Goal: Check status: Check status

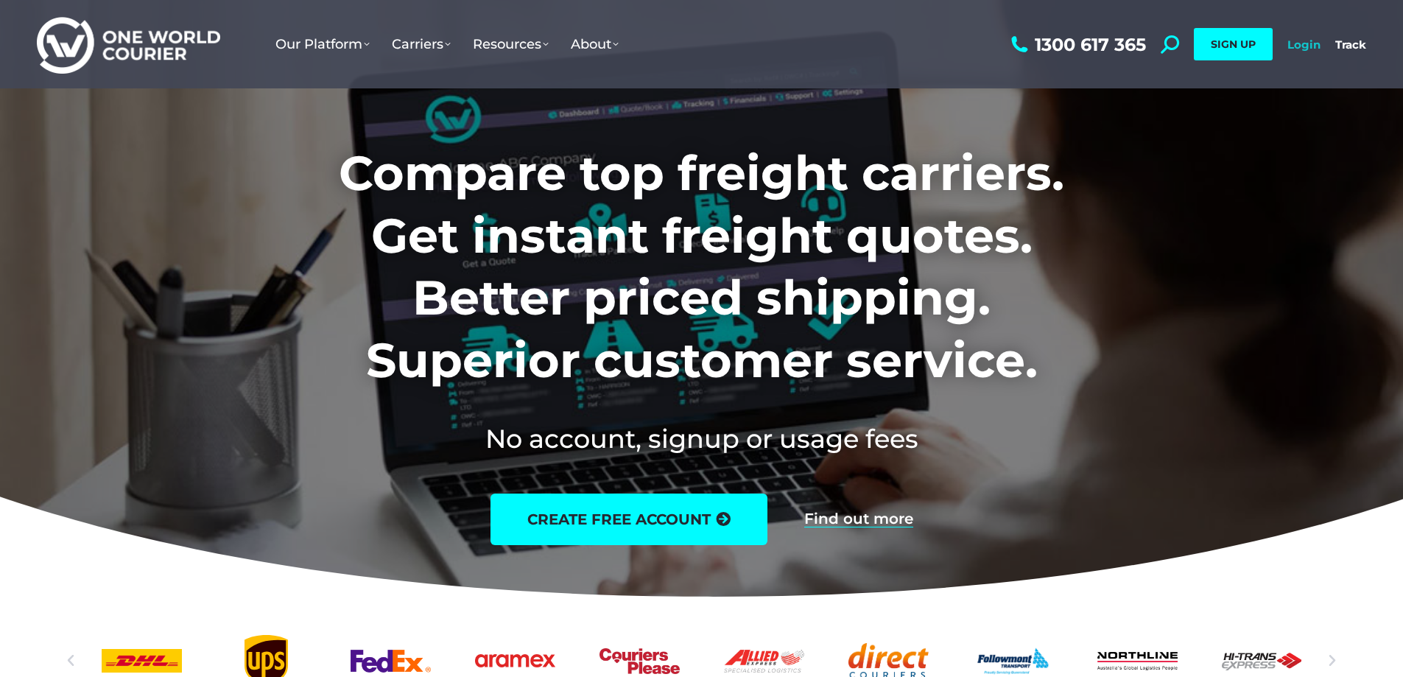
click at [1316, 46] on link "Login" at bounding box center [1303, 45] width 33 height 14
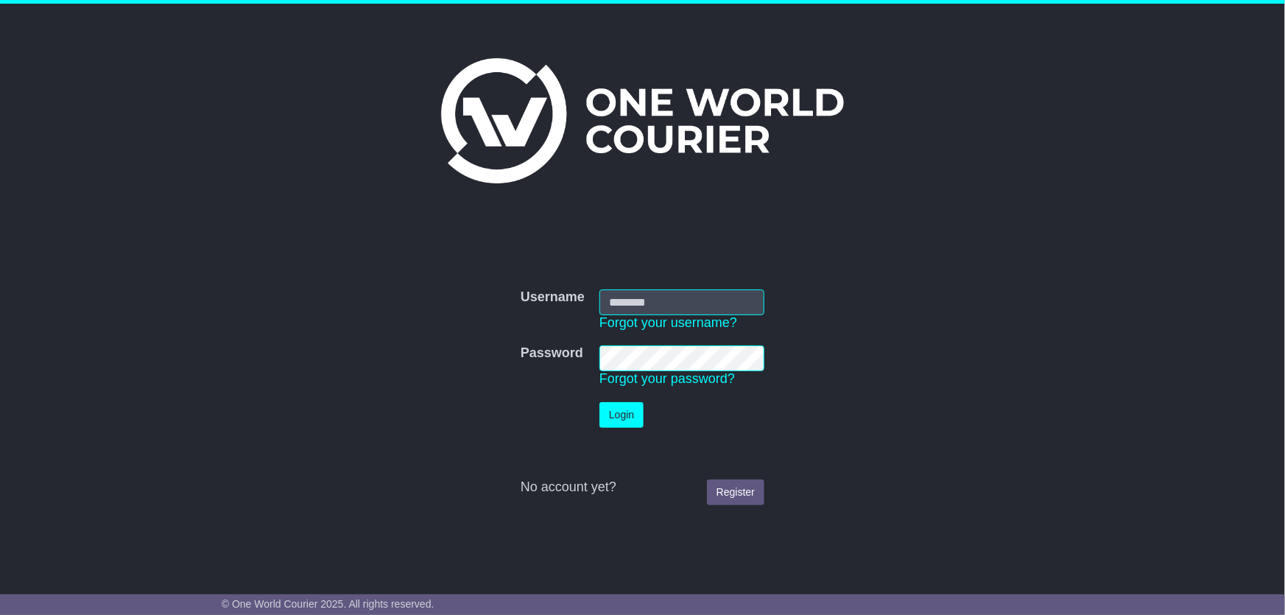
type input "**********"
click at [627, 421] on button "Login" at bounding box center [621, 415] width 44 height 26
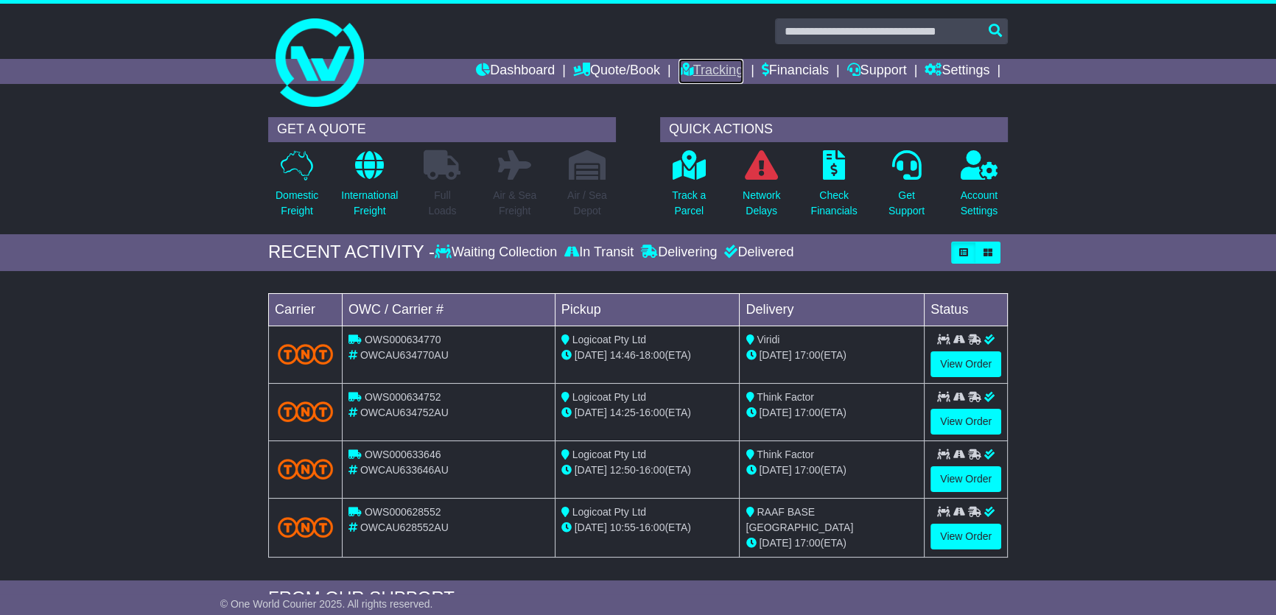
click at [706, 66] on link "Tracking" at bounding box center [710, 71] width 65 height 25
click at [972, 417] on link "View Order" at bounding box center [965, 422] width 71 height 26
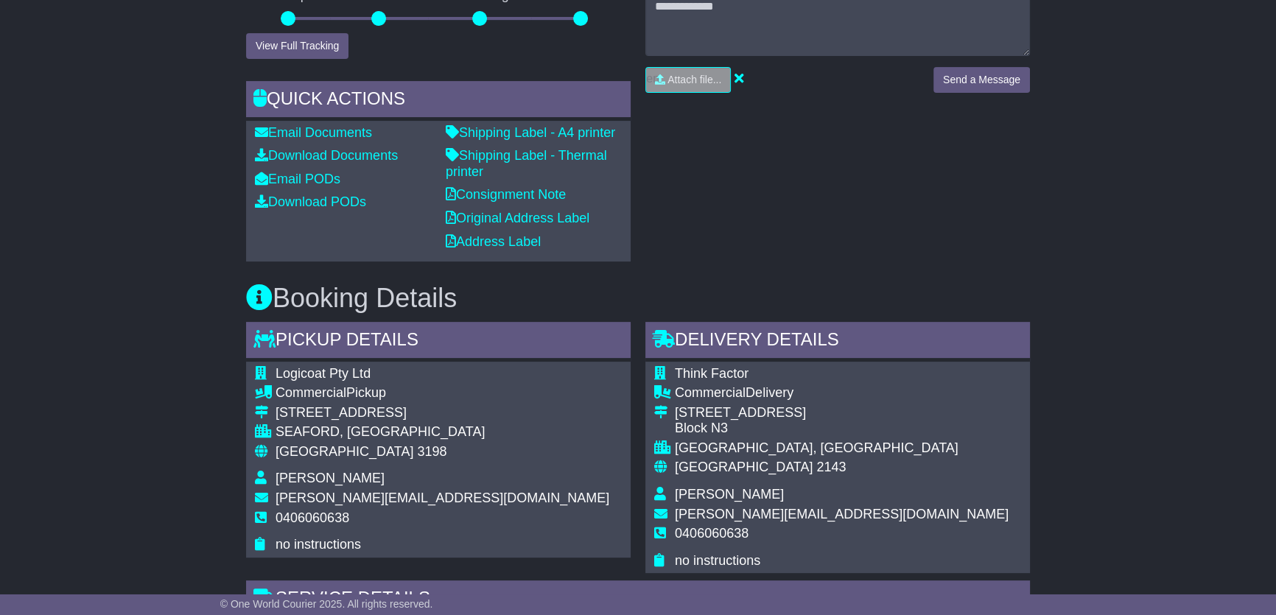
scroll to position [535, 0]
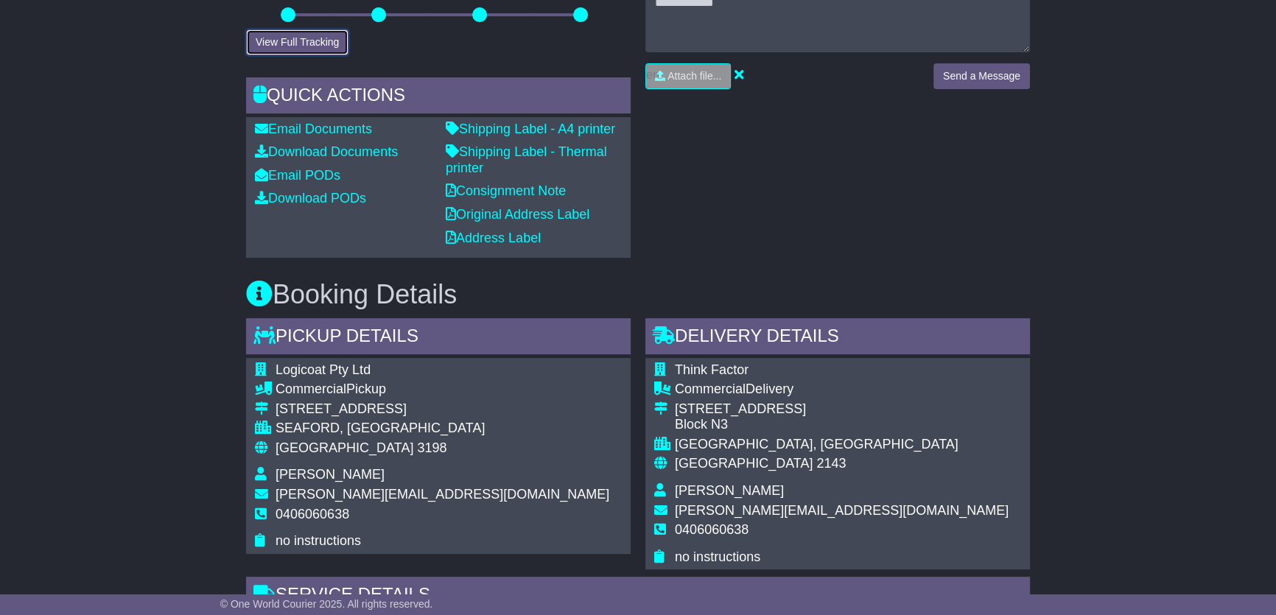
click at [284, 55] on button "View Full Tracking" at bounding box center [297, 42] width 102 height 26
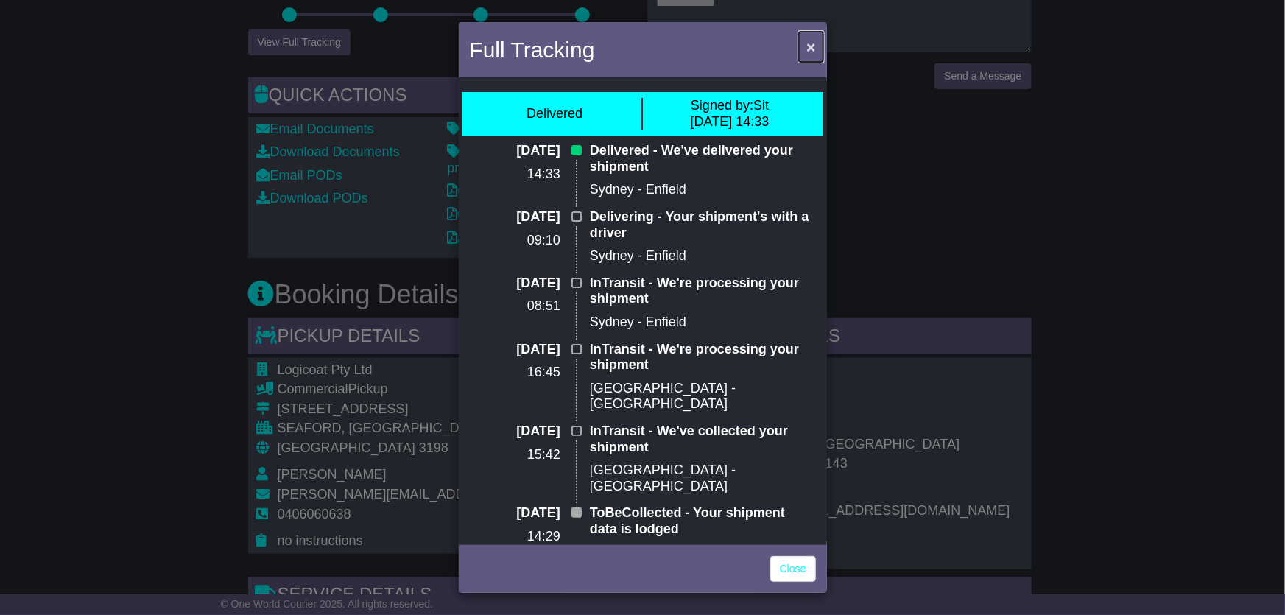
click at [810, 44] on span "×" at bounding box center [810, 46] width 9 height 17
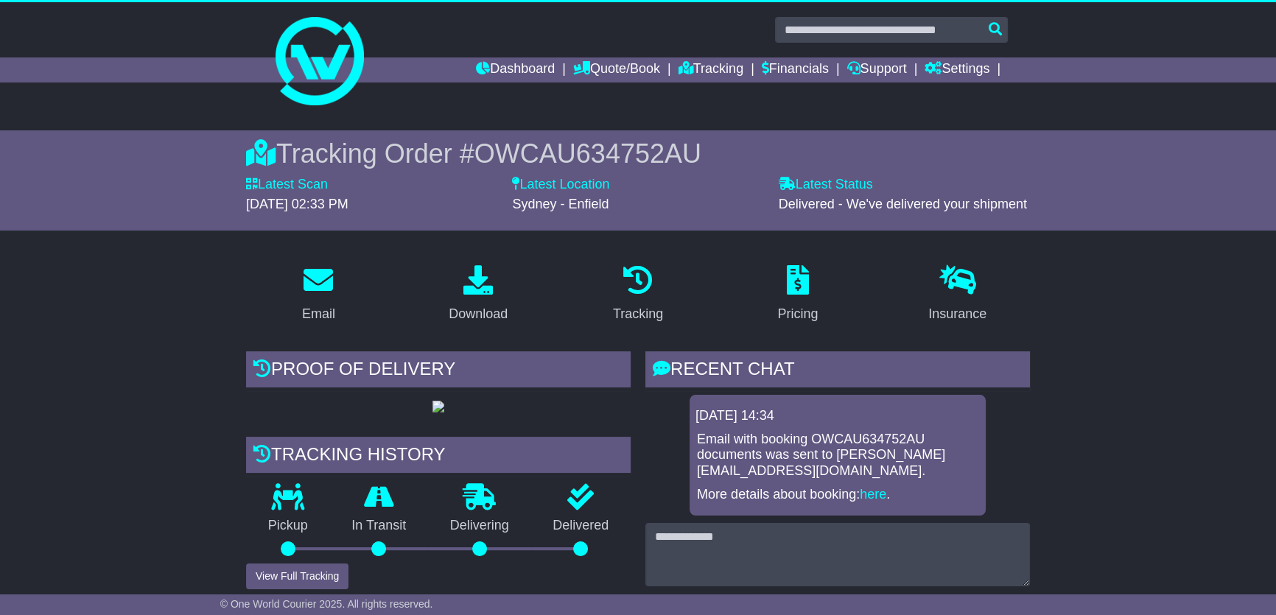
scroll to position [0, 0]
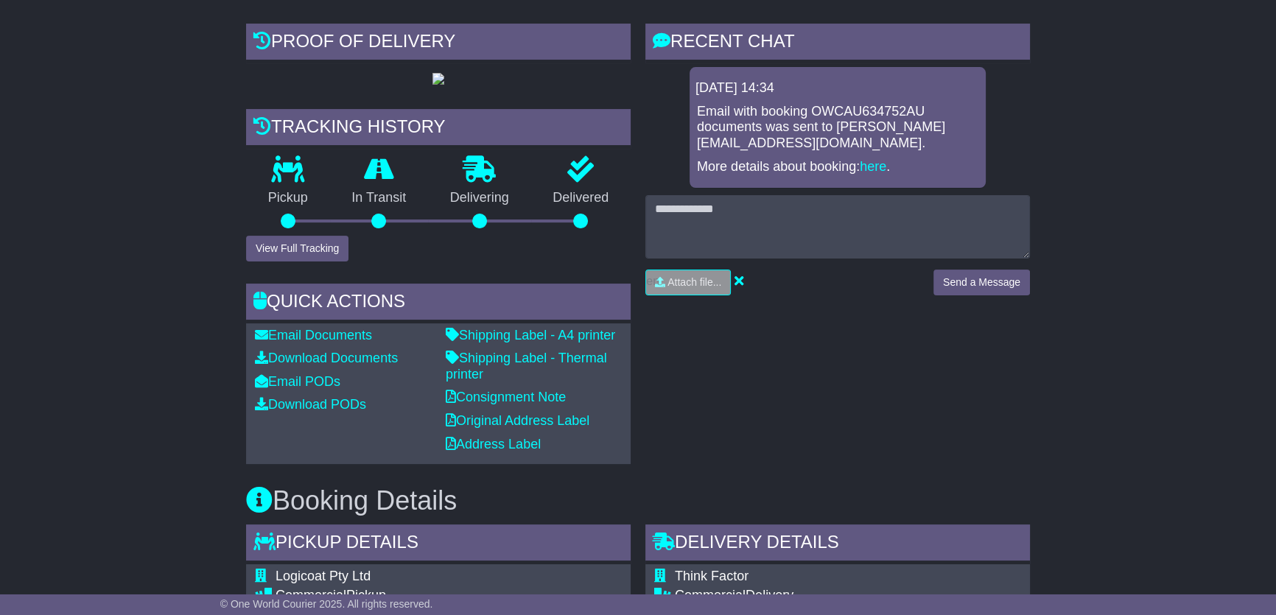
scroll to position [334, 0]
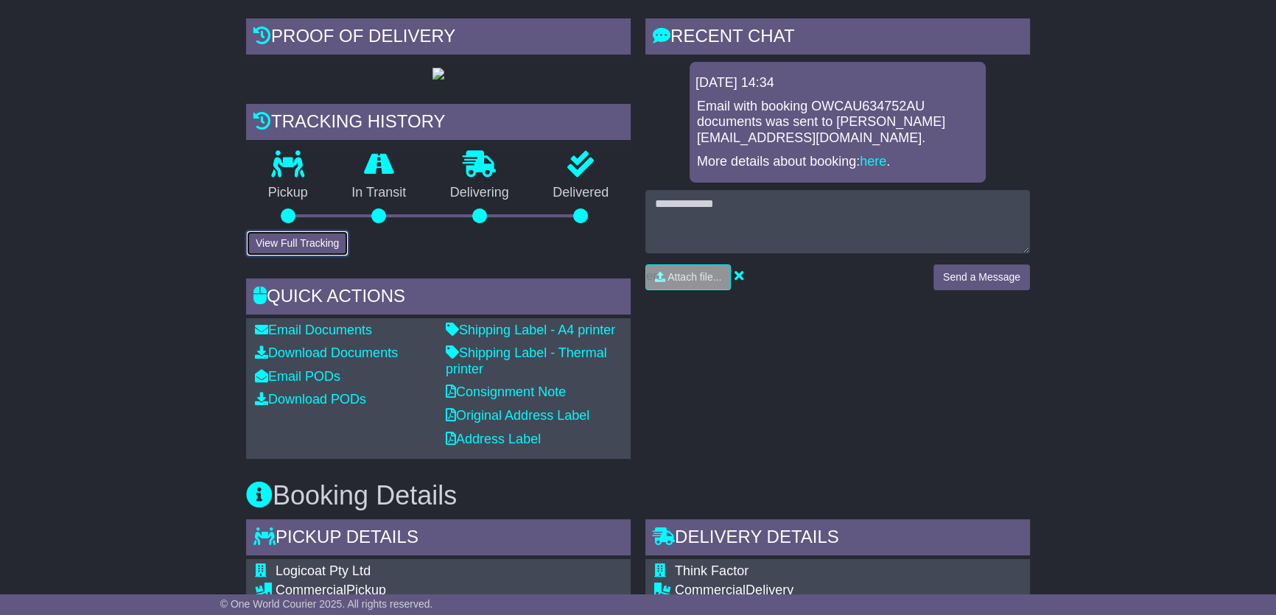
click at [303, 256] on button "View Full Tracking" at bounding box center [297, 244] width 102 height 26
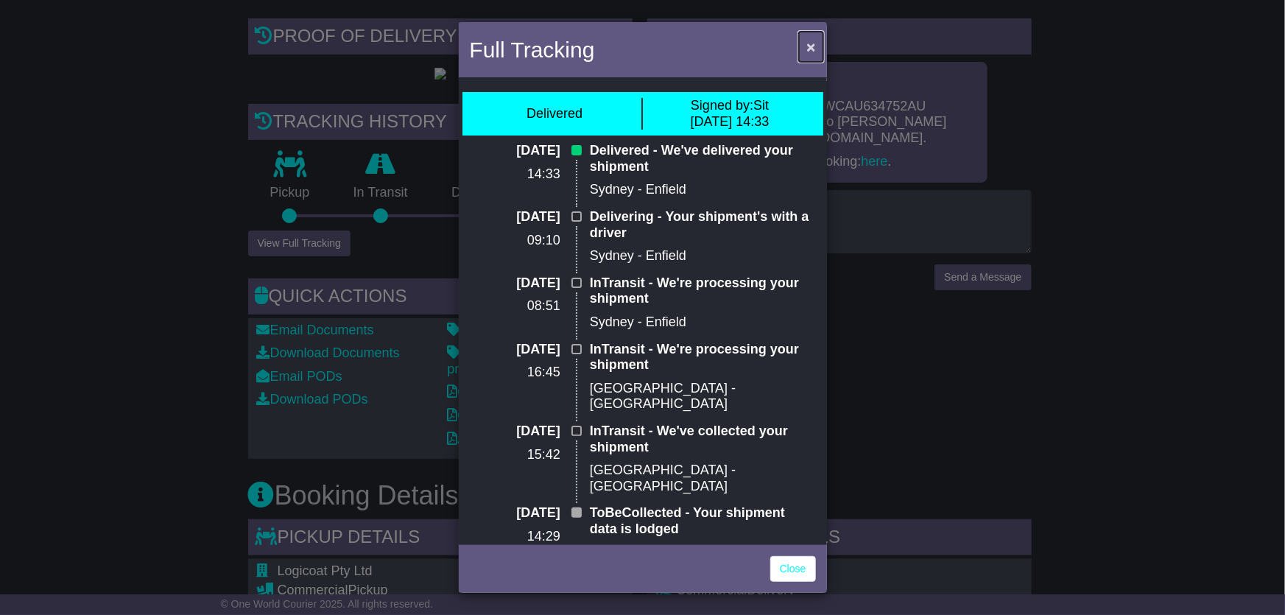
click at [804, 50] on button "×" at bounding box center [811, 47] width 24 height 30
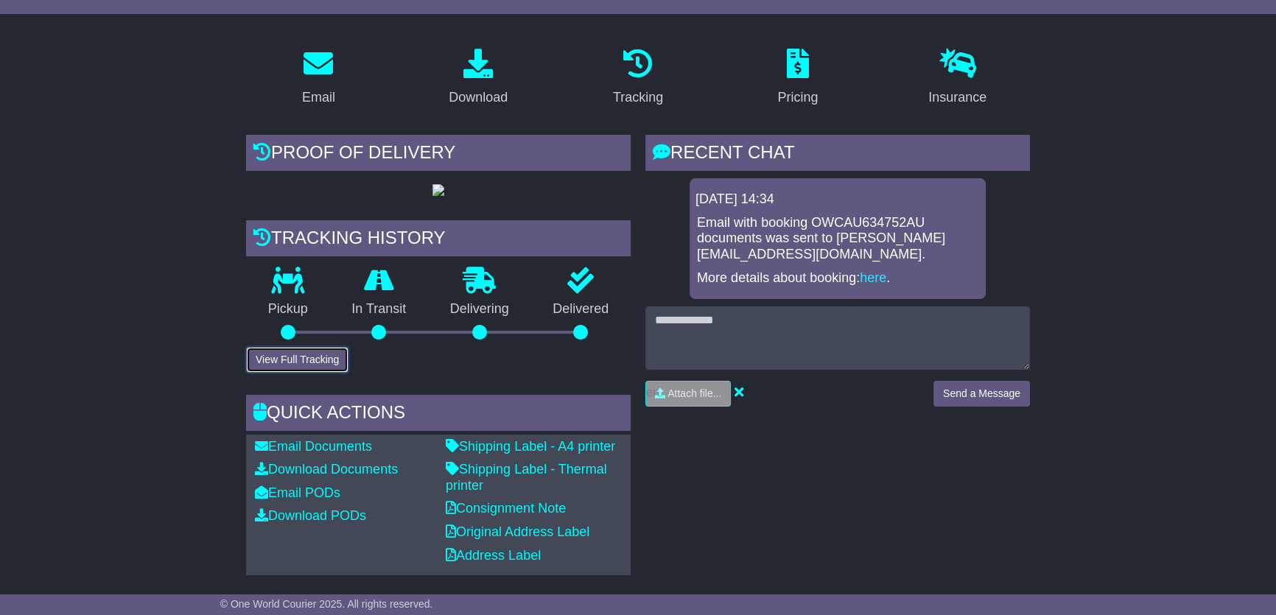
scroll to position [200, 0]
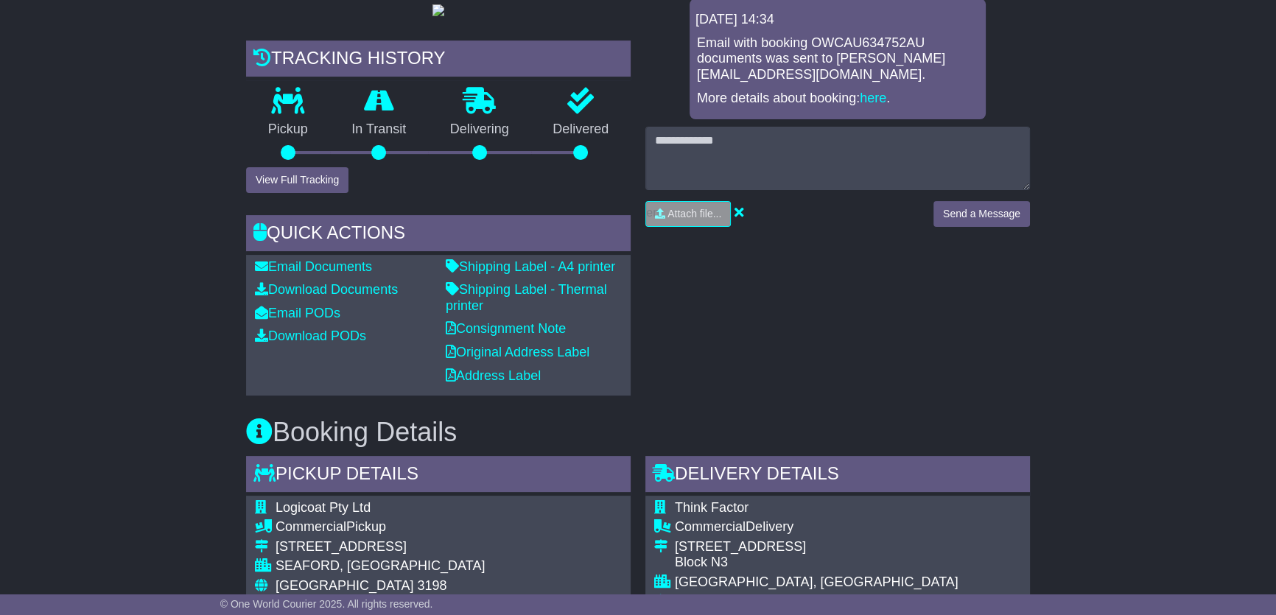
scroll to position [401, 0]
